Goal: Check status

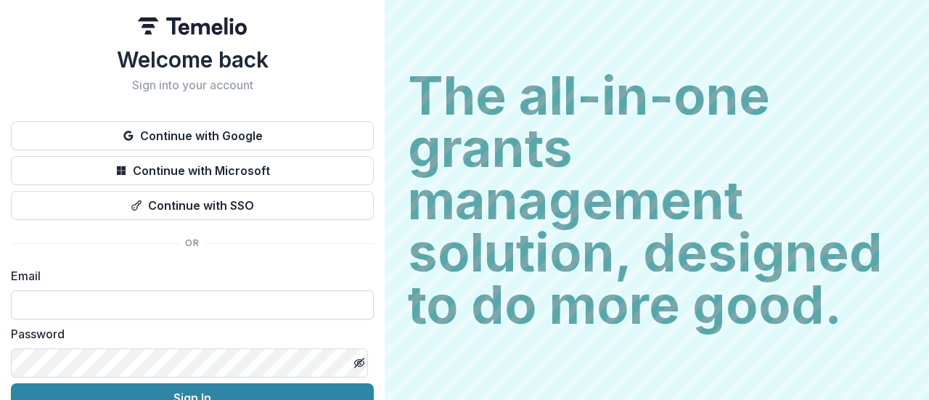
click at [144, 308] on input at bounding box center [192, 304] width 363 height 29
type input "**********"
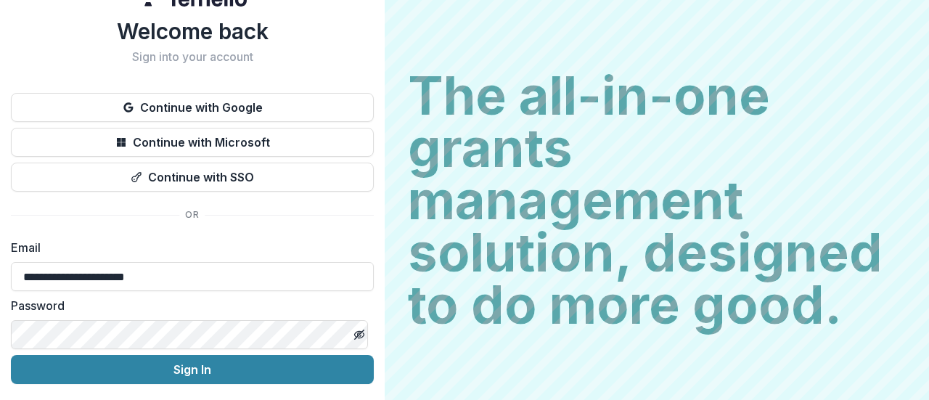
scroll to position [73, 0]
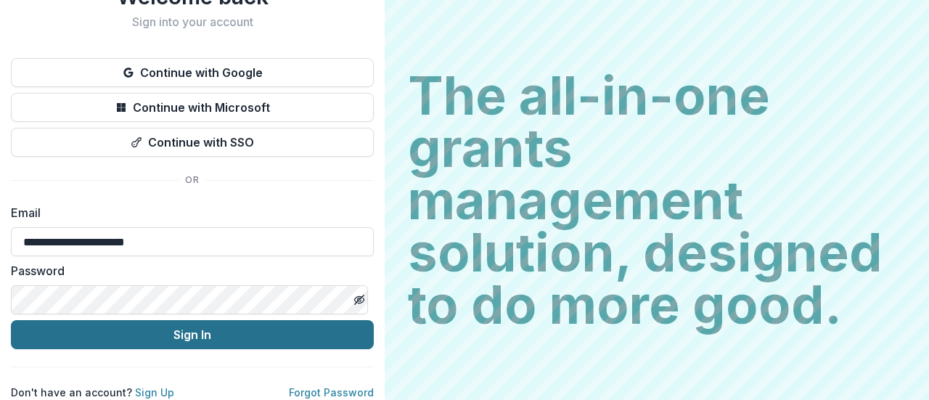
click at [186, 326] on button "Sign In" at bounding box center [192, 334] width 363 height 29
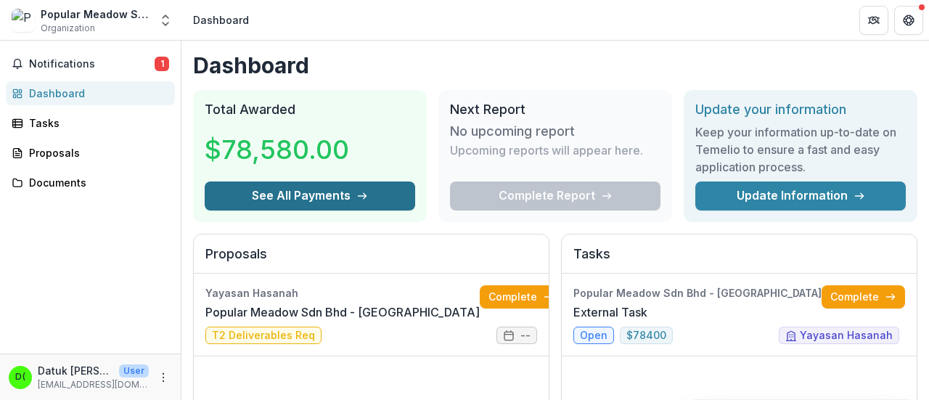
click at [286, 197] on button "See All Payments" at bounding box center [310, 195] width 210 height 29
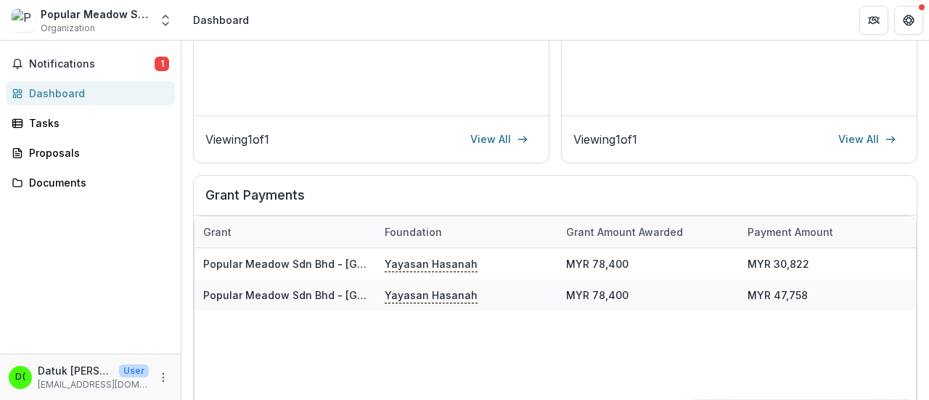
scroll to position [449, 0]
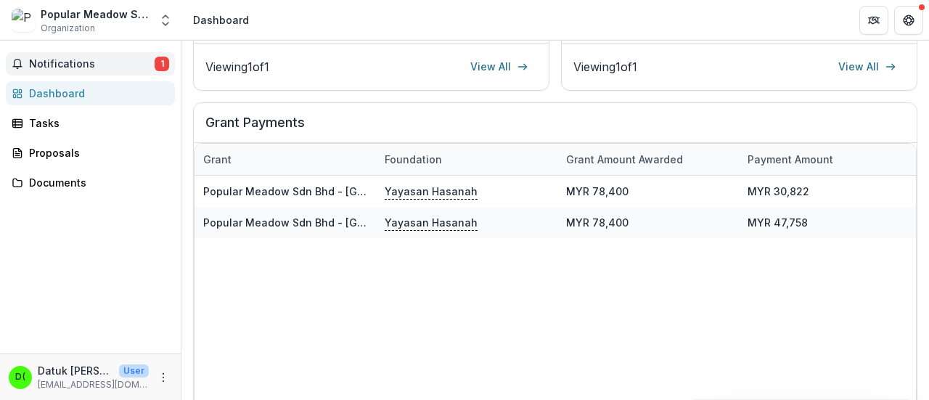
click at [121, 69] on span "Notifications" at bounding box center [92, 64] width 126 height 12
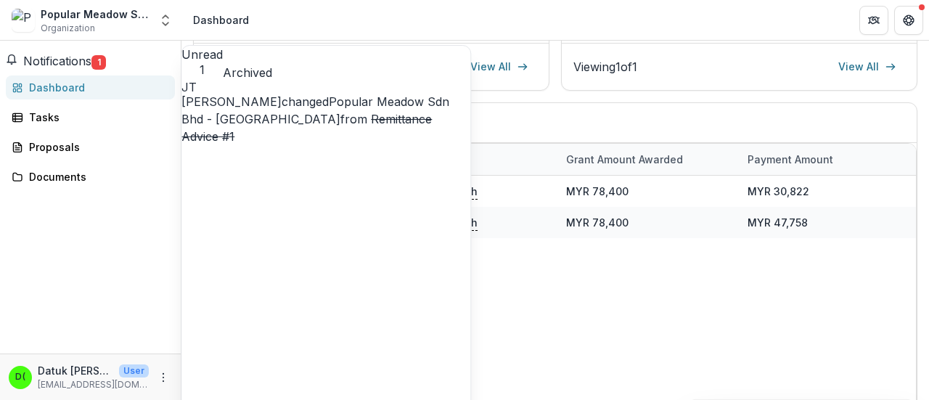
click at [386, 126] on link "Popular Meadow Sdn Bhd - [GEOGRAPHIC_DATA]" at bounding box center [315, 110] width 268 height 32
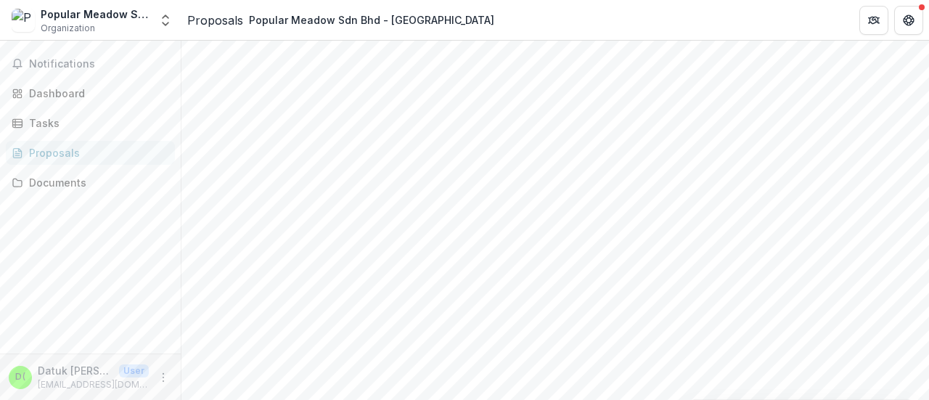
scroll to position [449, 0]
click at [47, 68] on span "Notifications" at bounding box center [99, 64] width 140 height 12
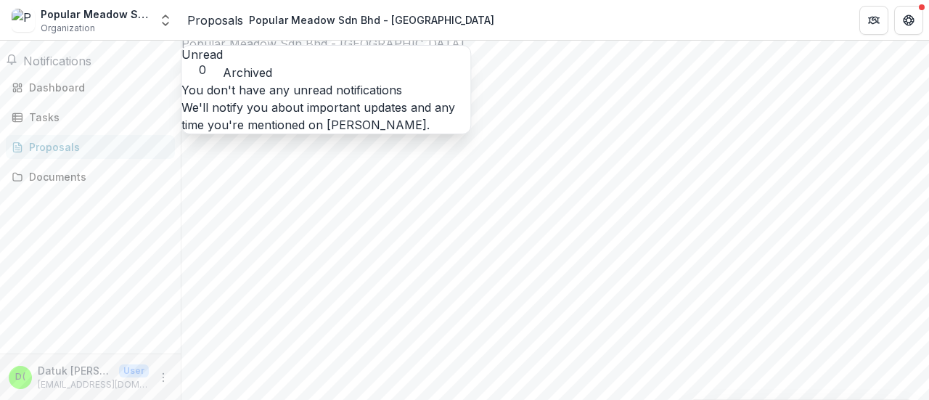
click at [221, 62] on button "Unread 0" at bounding box center [201, 61] width 41 height 31
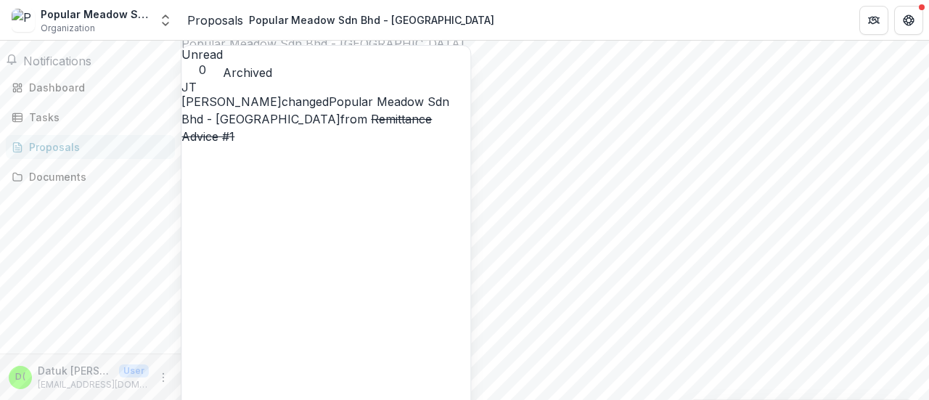
click at [272, 64] on button "Archived" at bounding box center [247, 72] width 49 height 17
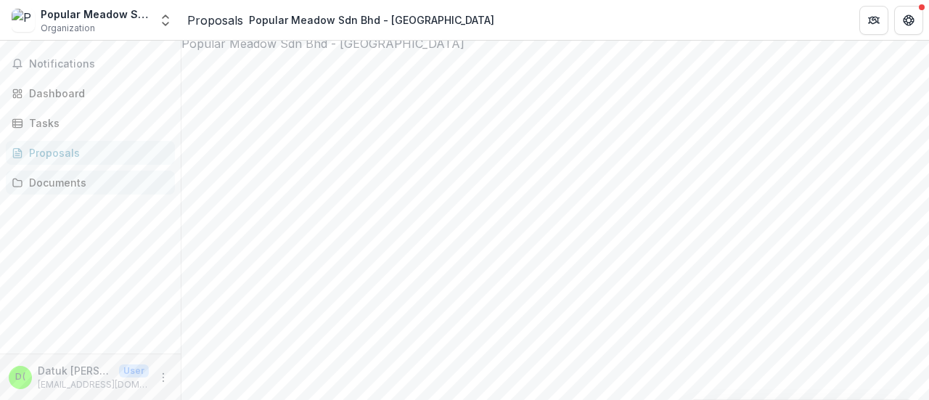
click at [75, 187] on div "Documents" at bounding box center [96, 182] width 134 height 15
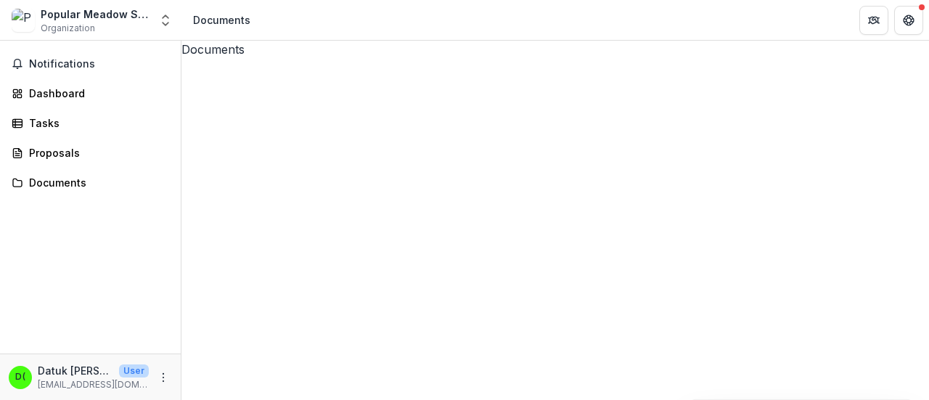
click at [63, 20] on div "Popular Meadow Sdn Bhd" at bounding box center [95, 14] width 109 height 15
click at [46, 62] on span "Notifications" at bounding box center [99, 64] width 140 height 12
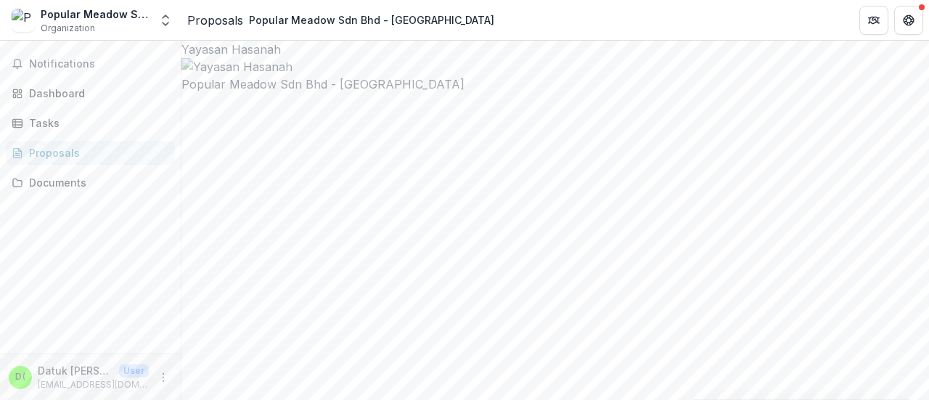
click at [60, 63] on span "Notifications" at bounding box center [99, 64] width 140 height 12
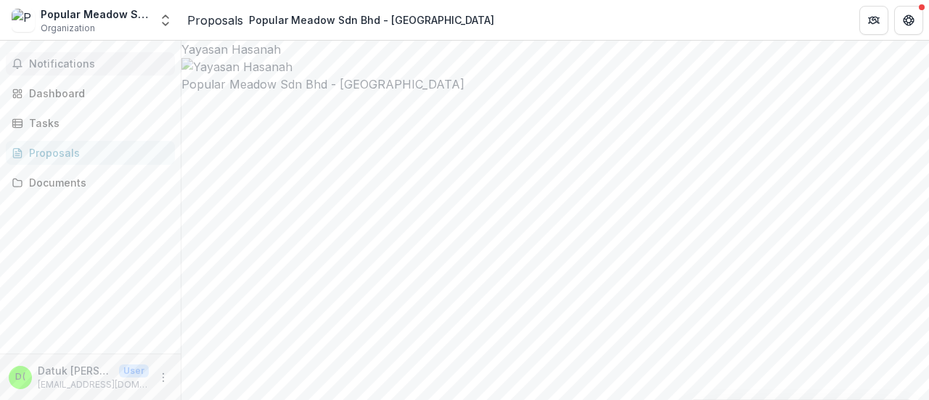
click at [54, 65] on span "Notifications" at bounding box center [99, 64] width 140 height 12
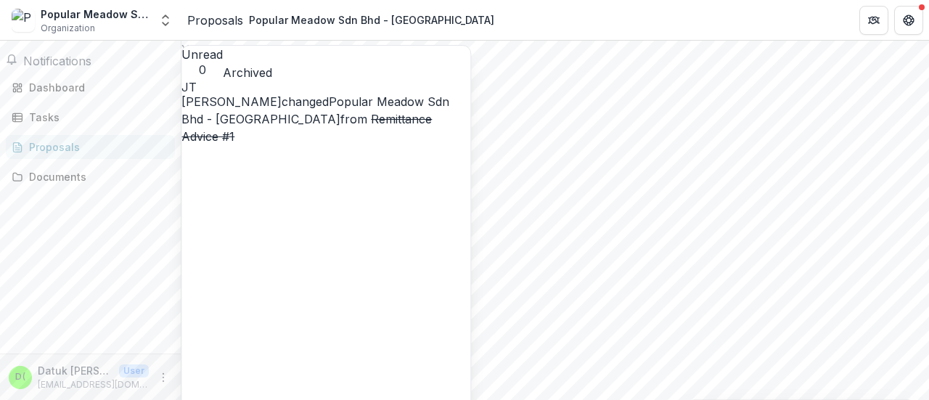
click at [363, 102] on link "Popular Meadow Sdn Bhd - [GEOGRAPHIC_DATA]" at bounding box center [315, 110] width 268 height 32
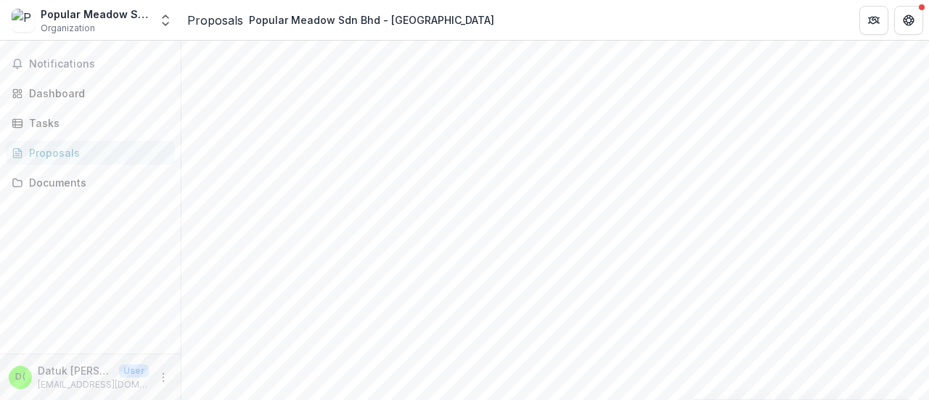
scroll to position [73, 0]
click at [62, 65] on span "Notifications" at bounding box center [99, 64] width 140 height 12
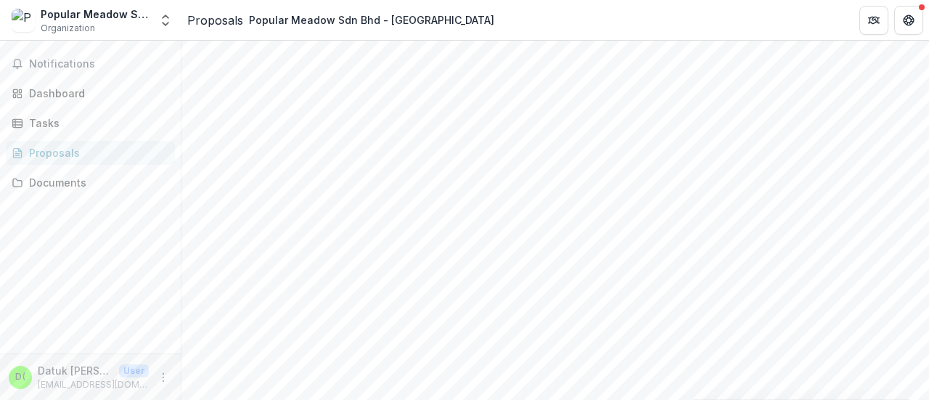
scroll to position [0, 0]
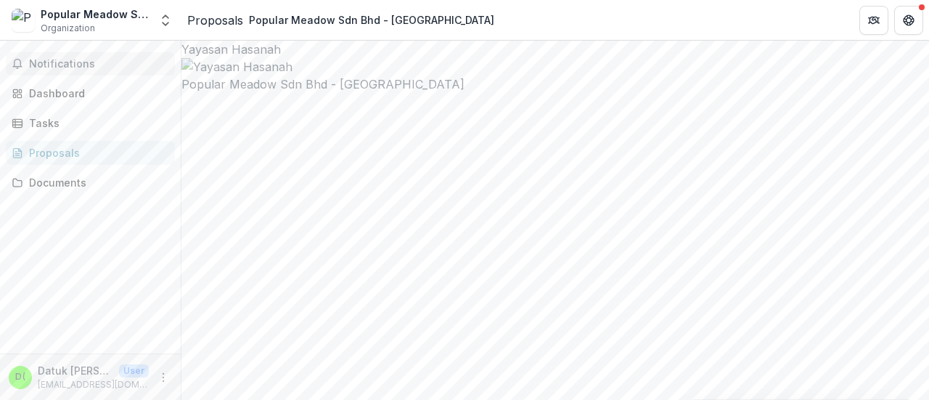
click at [55, 62] on span "Notifications" at bounding box center [99, 64] width 140 height 12
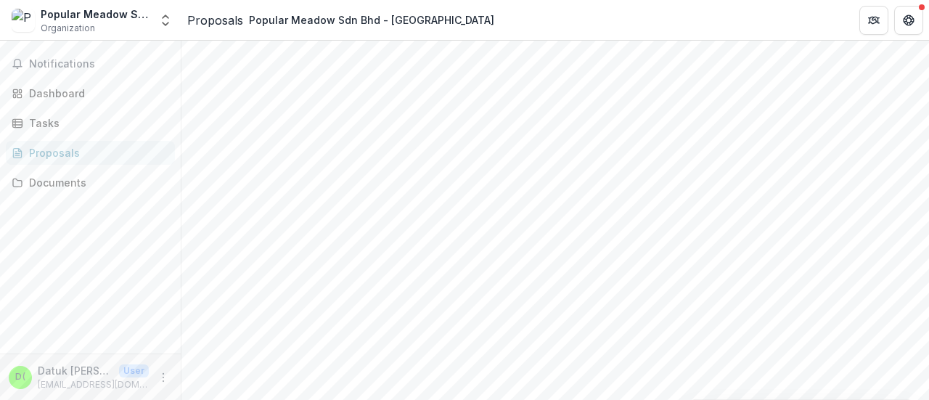
scroll to position [218, 0]
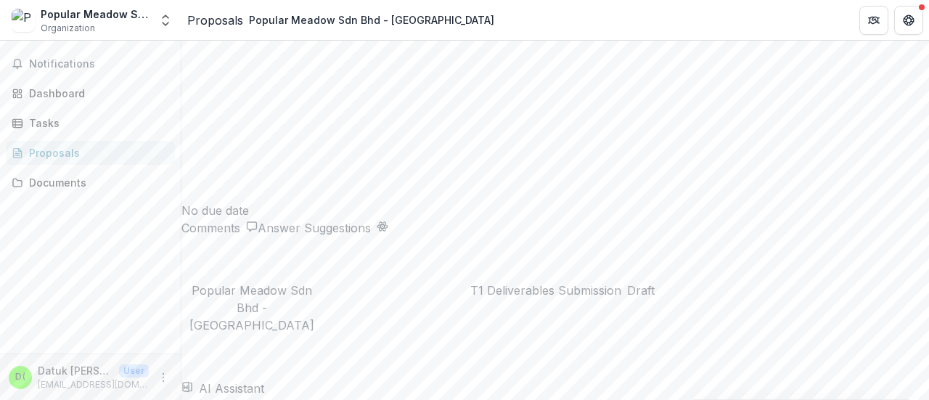
scroll to position [2291, 0]
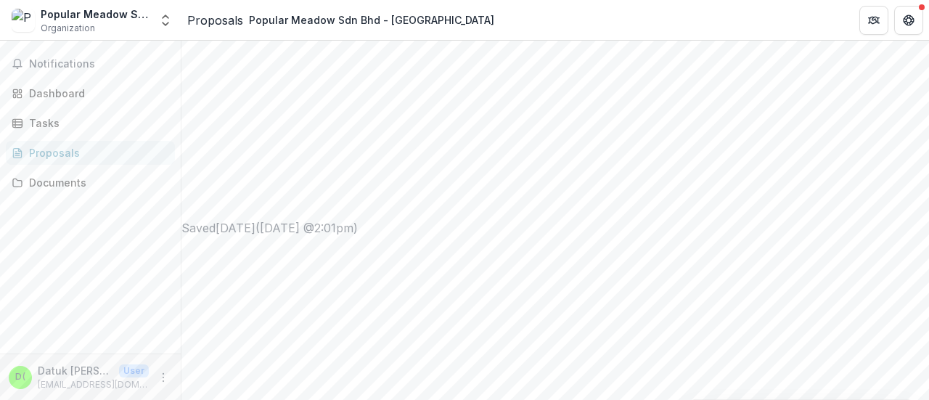
scroll to position [404, 0]
click at [54, 63] on span "Notifications" at bounding box center [99, 64] width 140 height 12
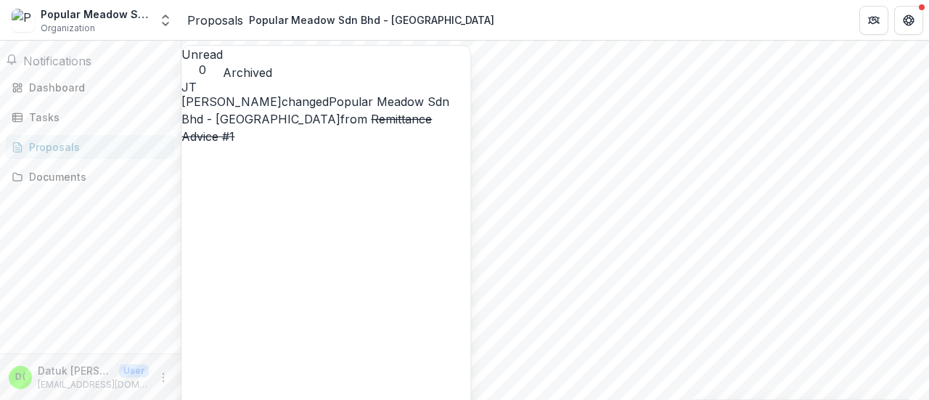
scroll to position [80, 0]
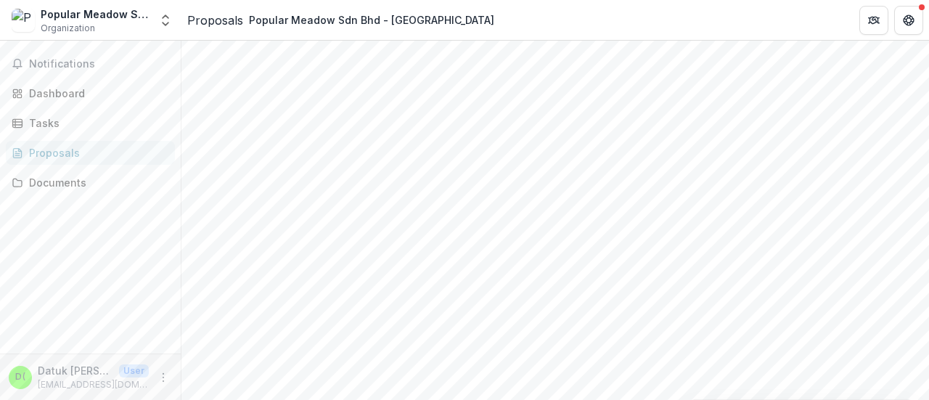
scroll to position [113, 0]
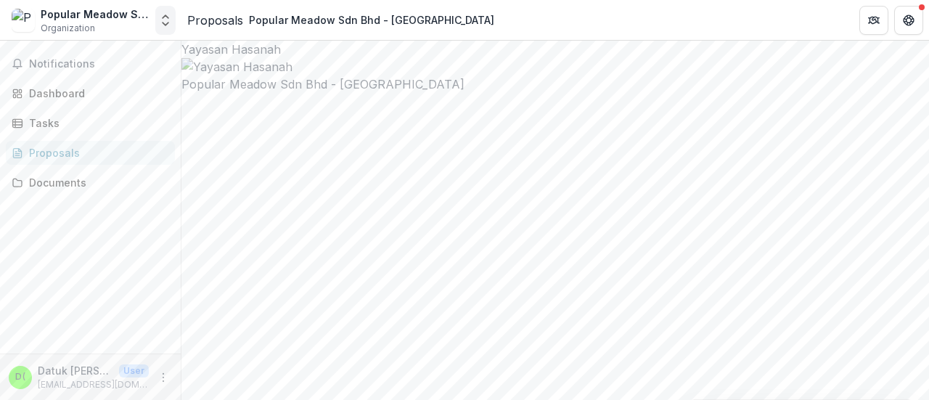
click at [167, 23] on polyline "Open entity switcher" at bounding box center [166, 24] width 6 height 3
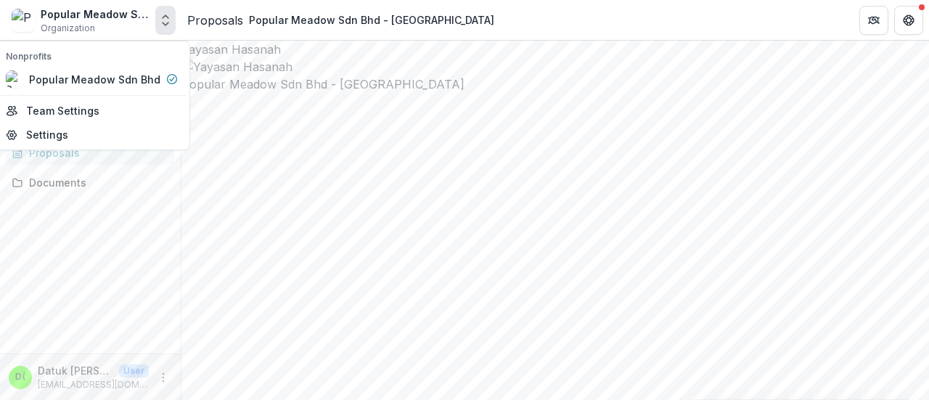
click at [495, 75] on div at bounding box center [555, 66] width 748 height 17
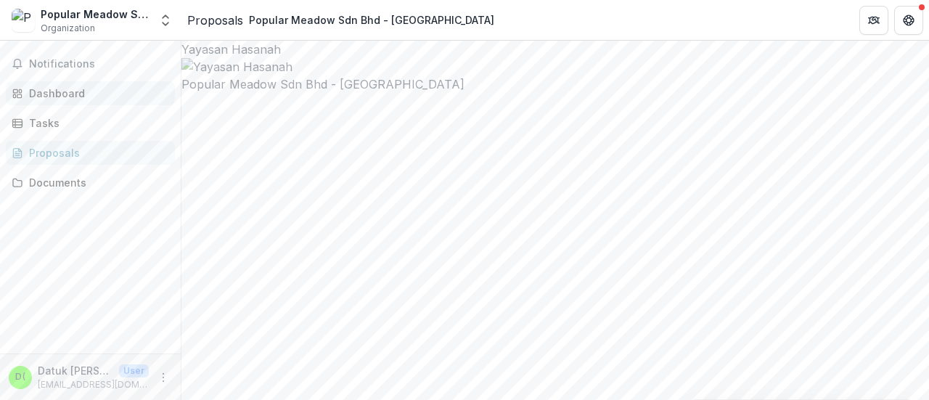
click at [73, 92] on div "Dashboard" at bounding box center [96, 93] width 134 height 15
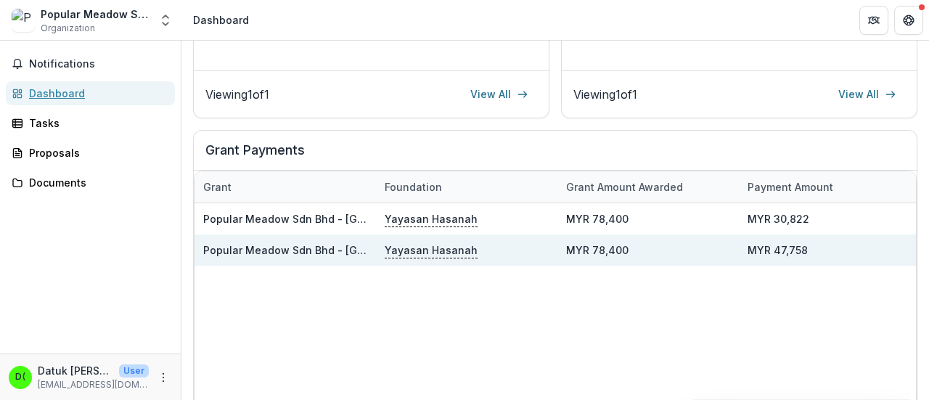
scroll to position [388, 0]
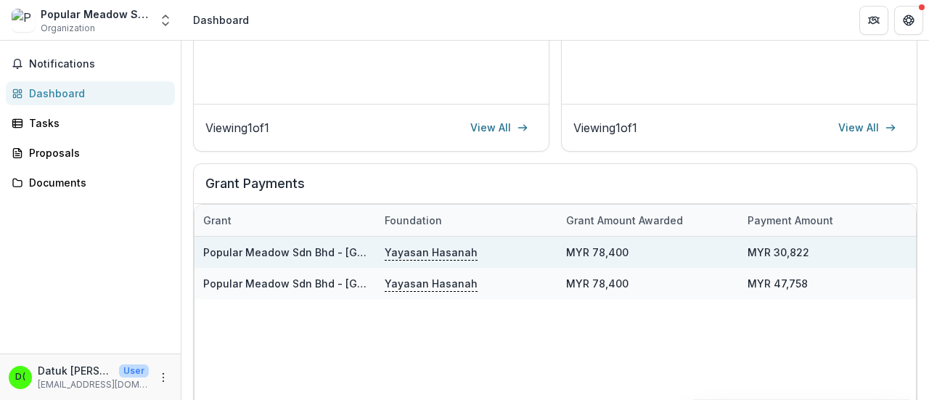
click at [414, 250] on p "Yayasan Hasanah" at bounding box center [431, 252] width 93 height 16
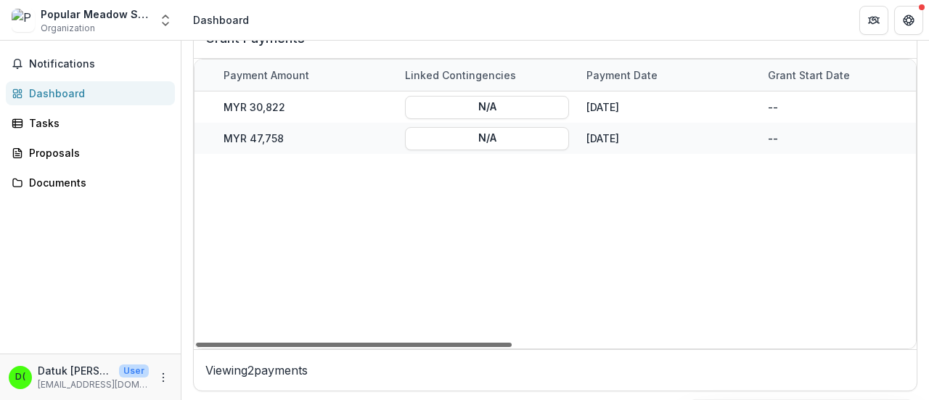
scroll to position [0, 529]
drag, startPoint x: 370, startPoint y: 342, endPoint x: 605, endPoint y: 336, distance: 235.2
click at [512, 347] on div at bounding box center [354, 345] width 316 height 4
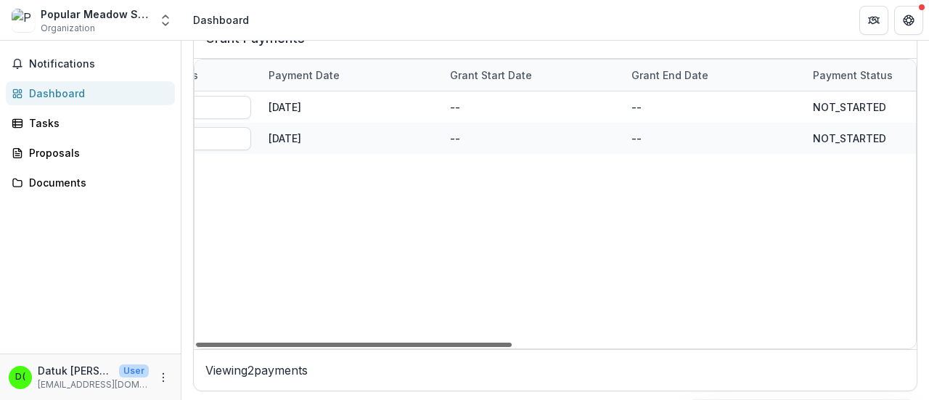
scroll to position [0, 915]
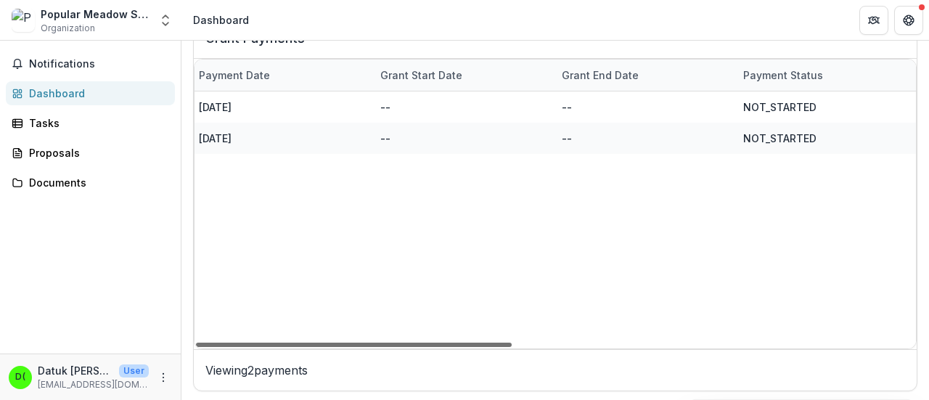
drag, startPoint x: 641, startPoint y: 343, endPoint x: 843, endPoint y: 367, distance: 203.9
click at [512, 347] on div at bounding box center [354, 345] width 316 height 4
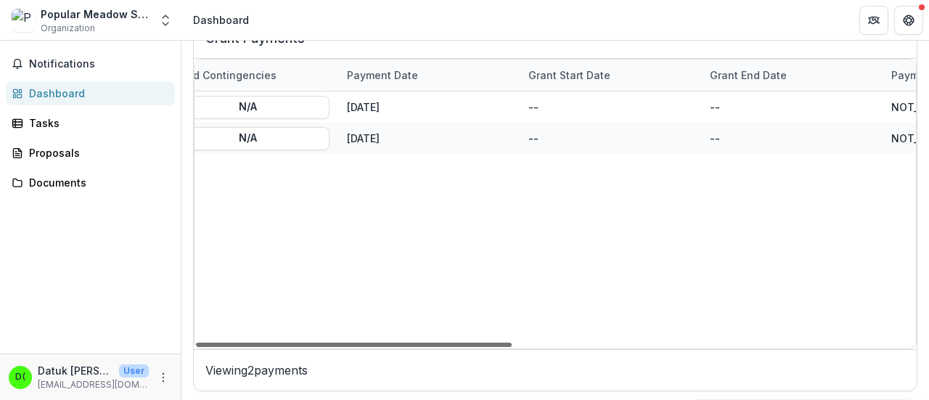
drag, startPoint x: 733, startPoint y: 341, endPoint x: 667, endPoint y: 346, distance: 66.2
click at [512, 346] on div at bounding box center [354, 345] width 316 height 4
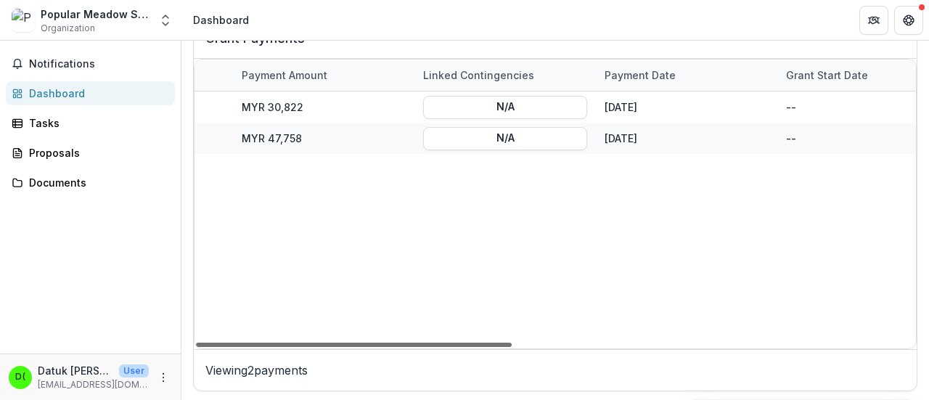
scroll to position [0, 504]
drag, startPoint x: 633, startPoint y: 343, endPoint x: 520, endPoint y: 359, distance: 114.5
click at [512, 347] on div at bounding box center [354, 345] width 316 height 4
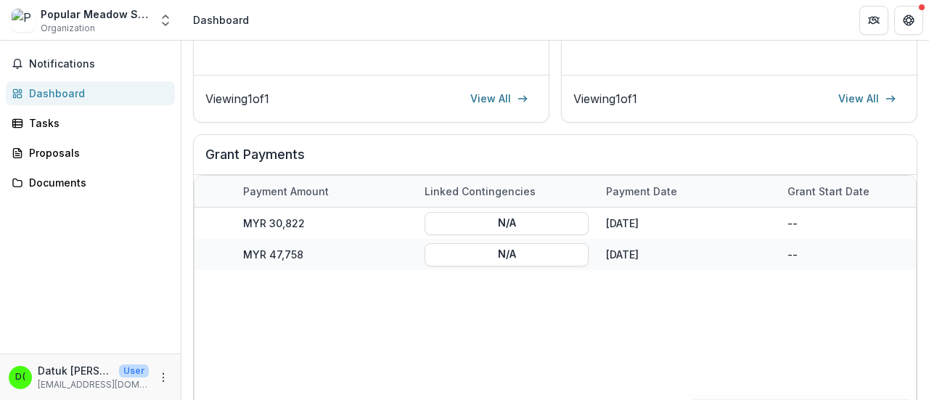
scroll to position [315, 0]
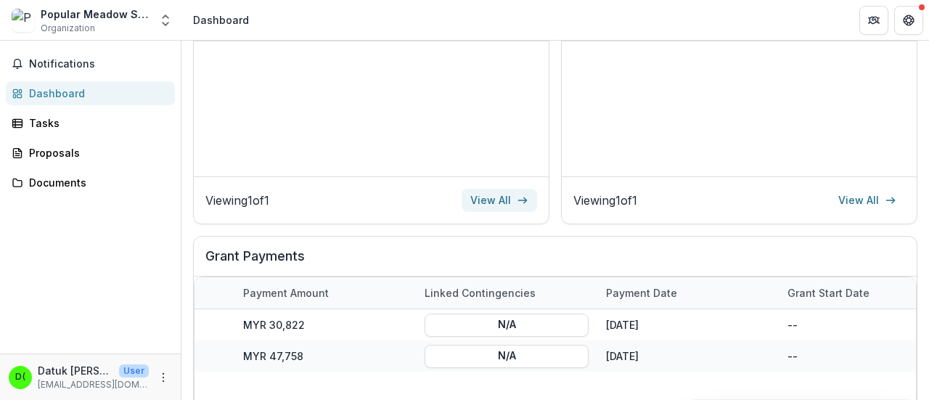
click at [495, 198] on link "View All" at bounding box center [499, 200] width 75 height 23
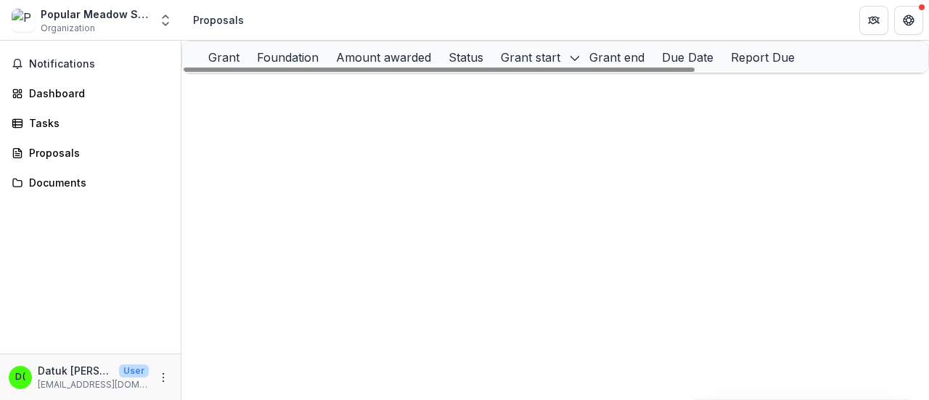
click at [581, 64] on icon "sorted descending" at bounding box center [575, 58] width 12 height 12
click at [820, 224] on div "Grant Foundation Amount awarded Status Grant start Grant end Due Date Report Du…" at bounding box center [555, 220] width 748 height 359
drag, startPoint x: 673, startPoint y: 110, endPoint x: 653, endPoint y: 123, distance: 24.6
click at [653, 72] on div at bounding box center [439, 70] width 511 height 4
